Goal: Information Seeking & Learning: Check status

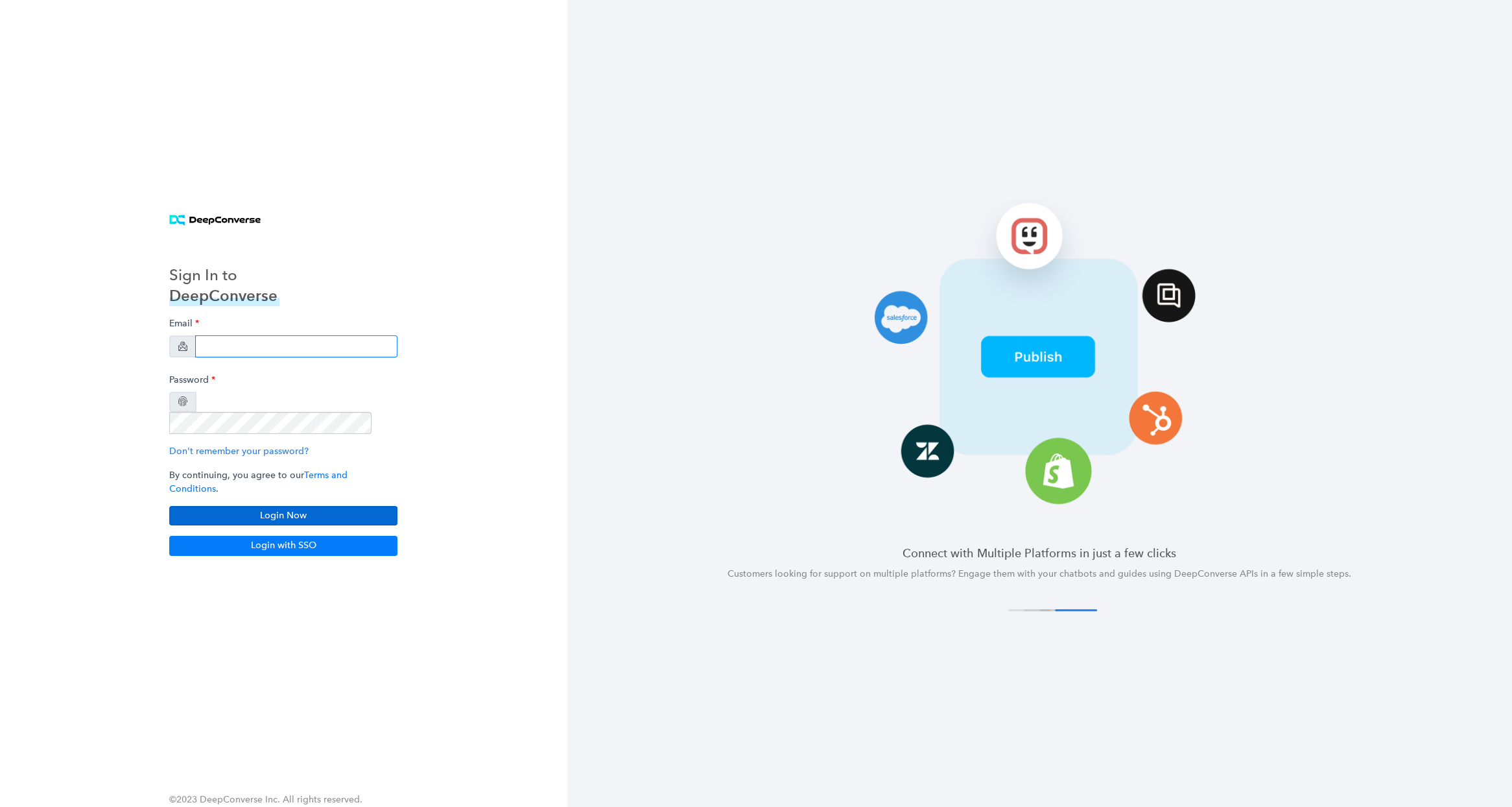
type input "[EMAIL_ADDRESS][DOMAIN_NAME]"
click at [270, 506] on button "Login Now" at bounding box center [283, 515] width 229 height 19
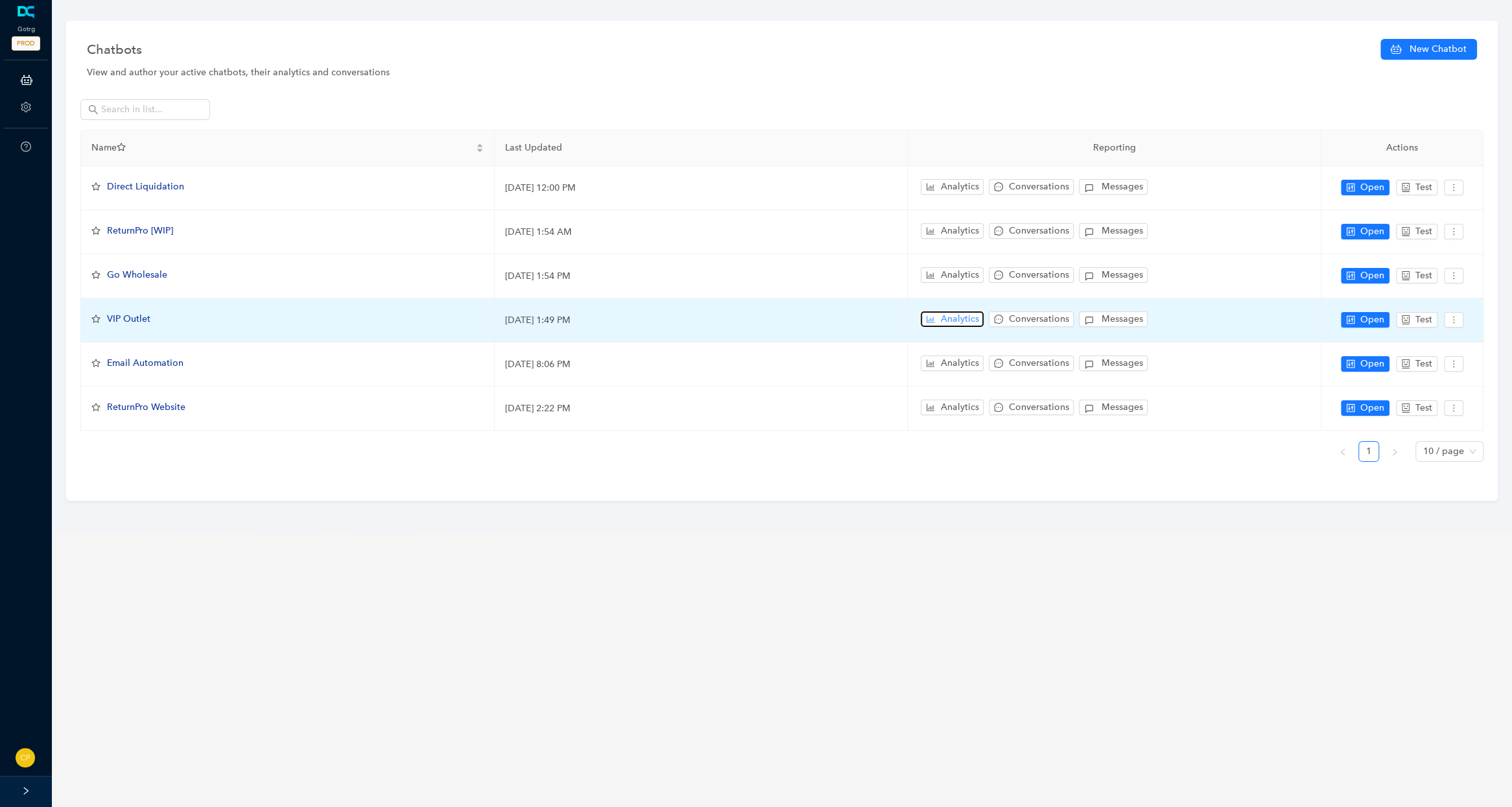
click at [935, 314] on button "Analytics" at bounding box center [952, 319] width 63 height 16
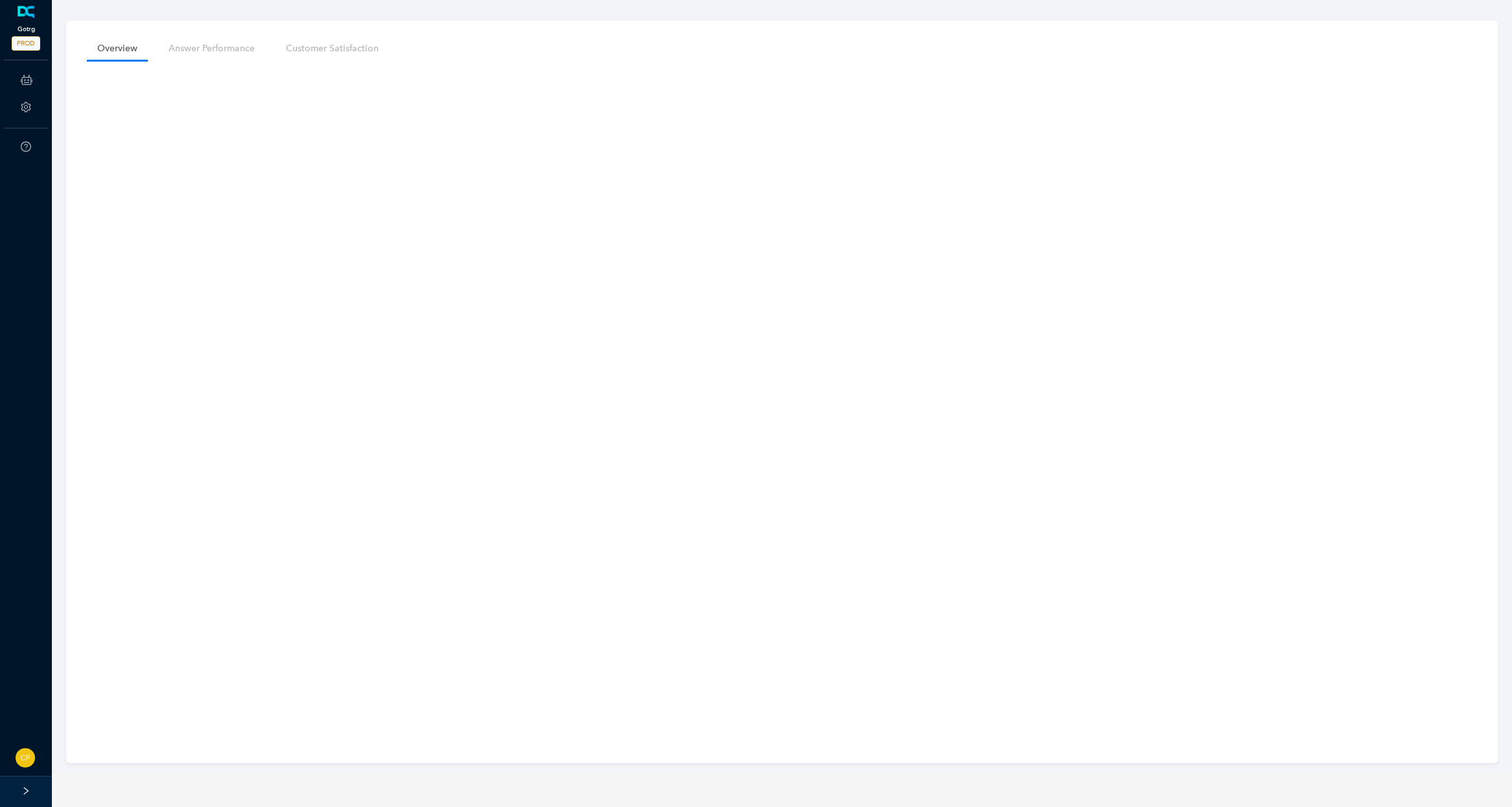
click at [19, 18] on link at bounding box center [26, 12] width 21 height 13
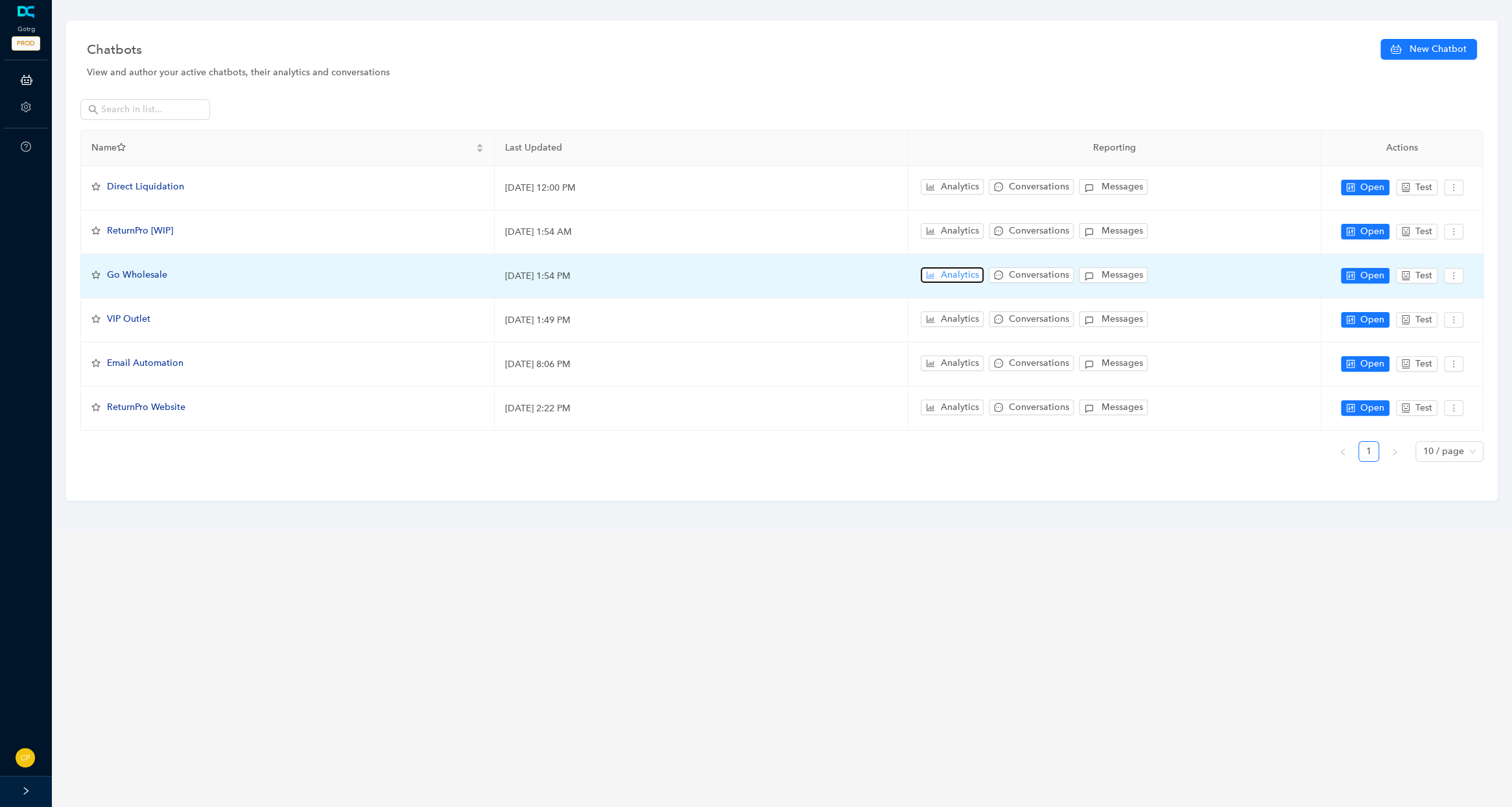
click at [958, 274] on span "Analytics" at bounding box center [959, 274] width 38 height 14
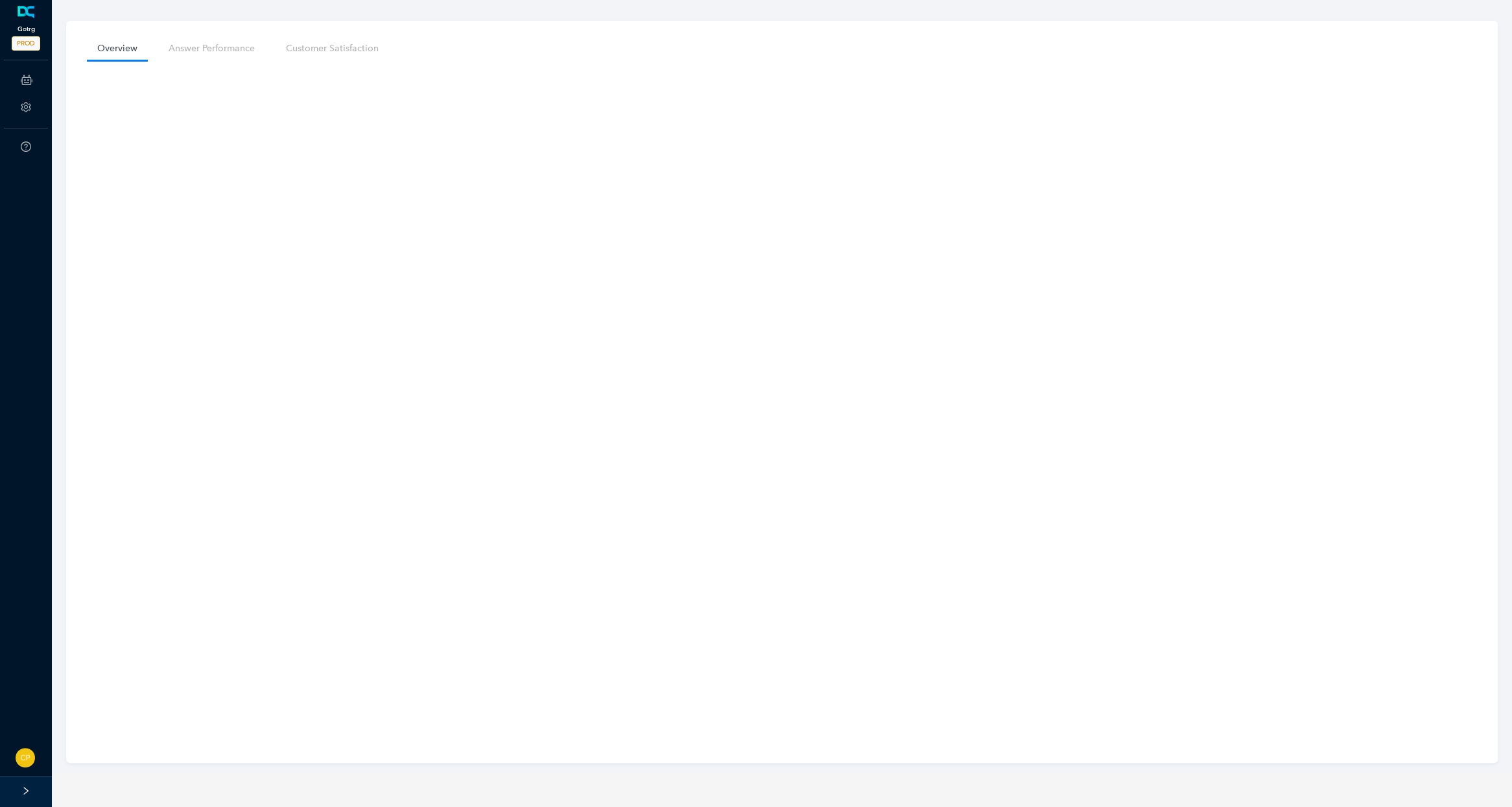
click at [29, 14] on link at bounding box center [26, 12] width 21 height 13
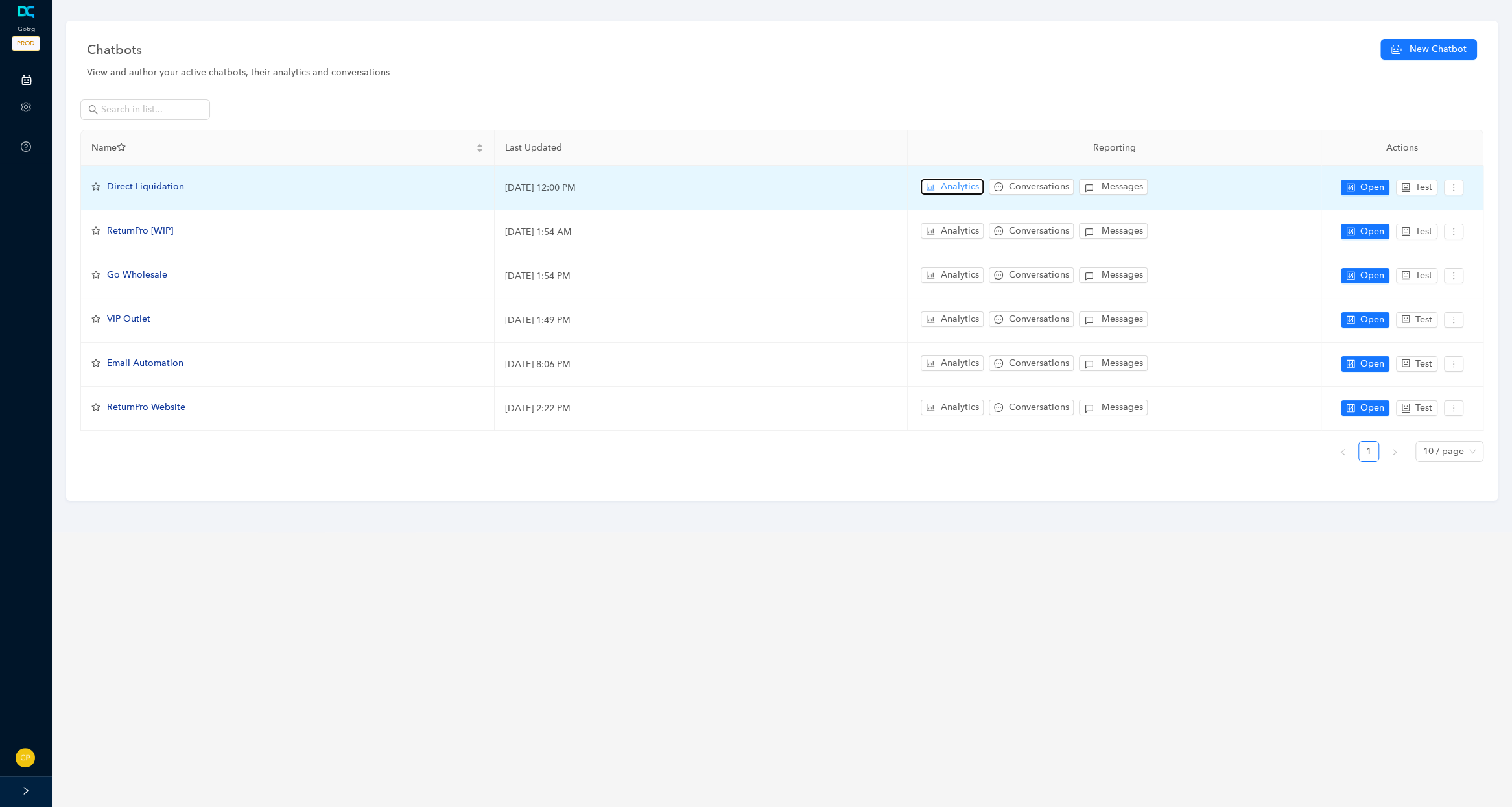
click at [949, 186] on span "Analytics" at bounding box center [959, 186] width 38 height 14
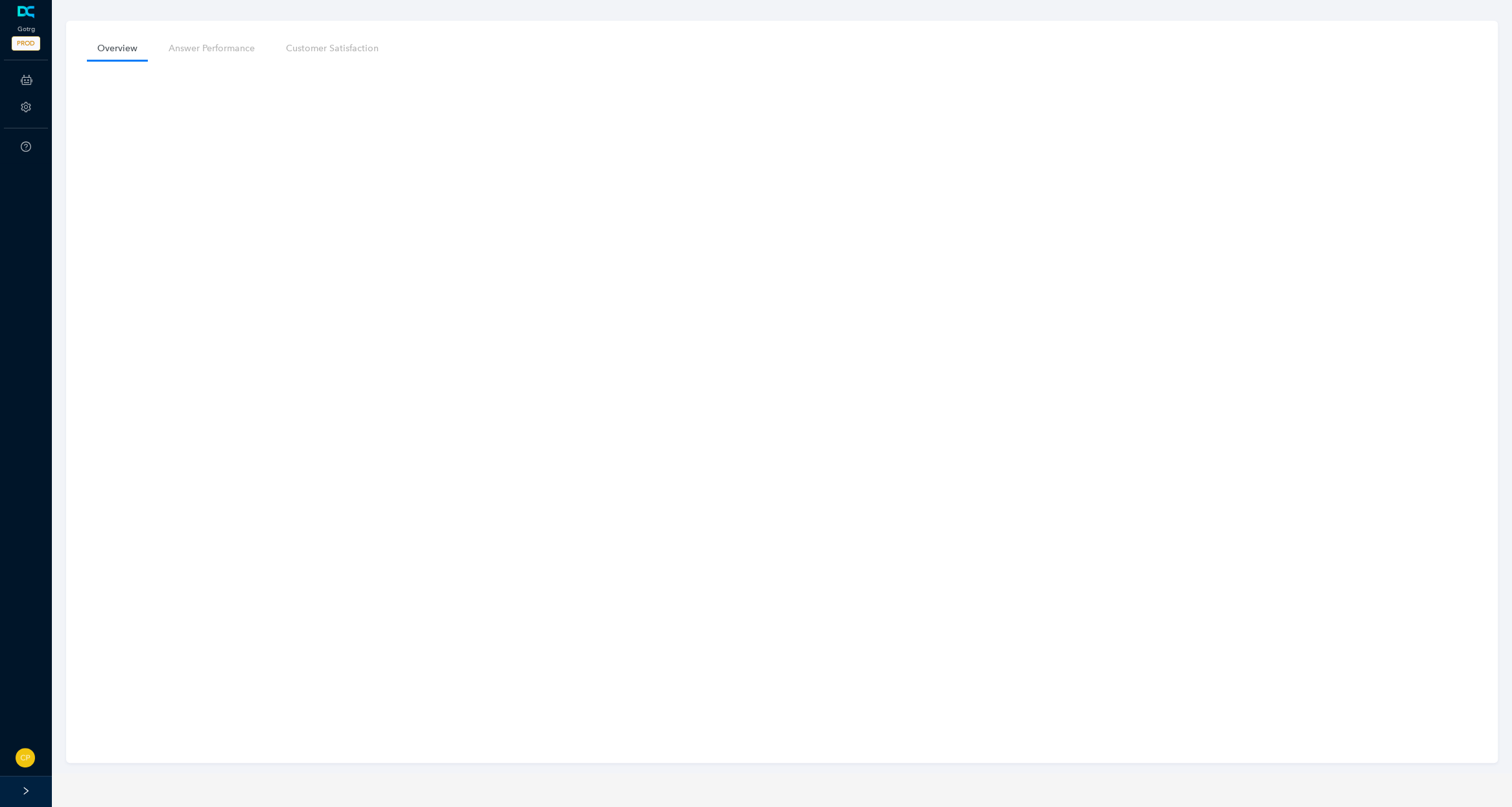
click at [593, 780] on main "Overview Answer Performance Customer Satisfaction" at bounding box center [782, 403] width 1460 height 807
